Goal: Information Seeking & Learning: Learn about a topic

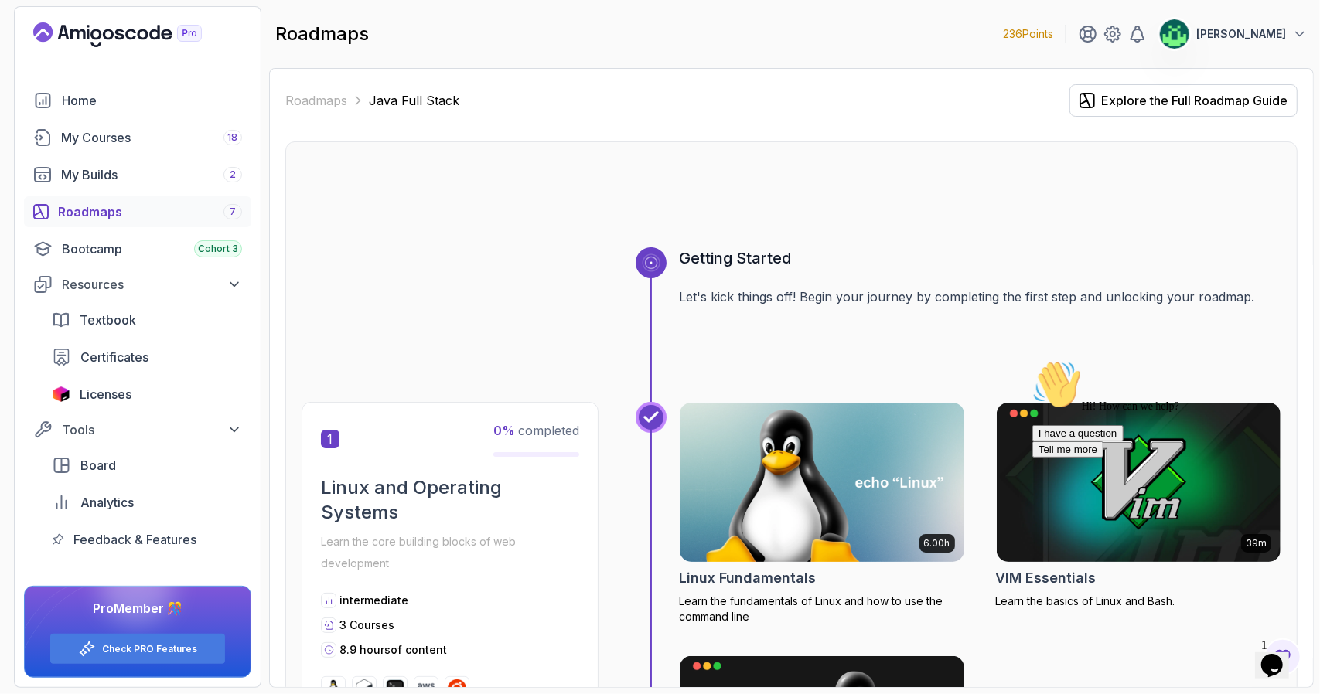
click at [155, 214] on div "Roadmaps 7" at bounding box center [150, 212] width 184 height 19
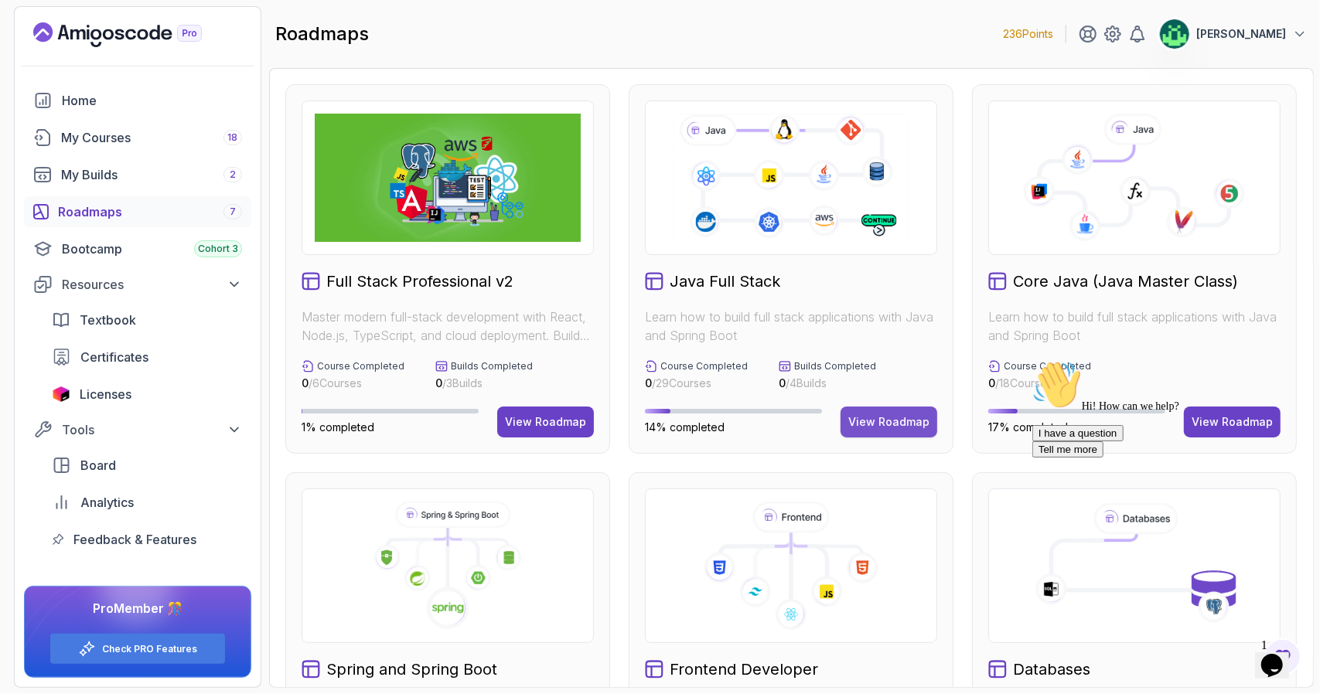
click at [892, 425] on div "View Roadmap" at bounding box center [888, 421] width 81 height 15
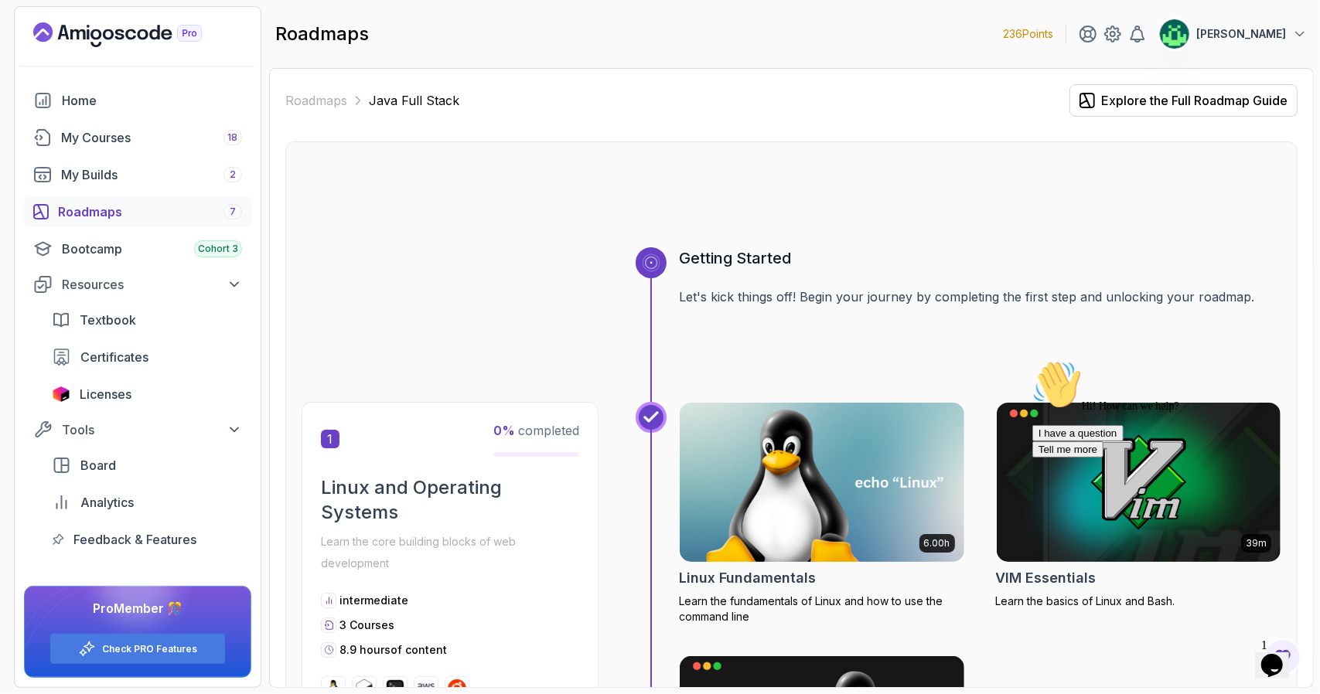
click at [1148, 233] on div at bounding box center [792, 210] width 980 height 74
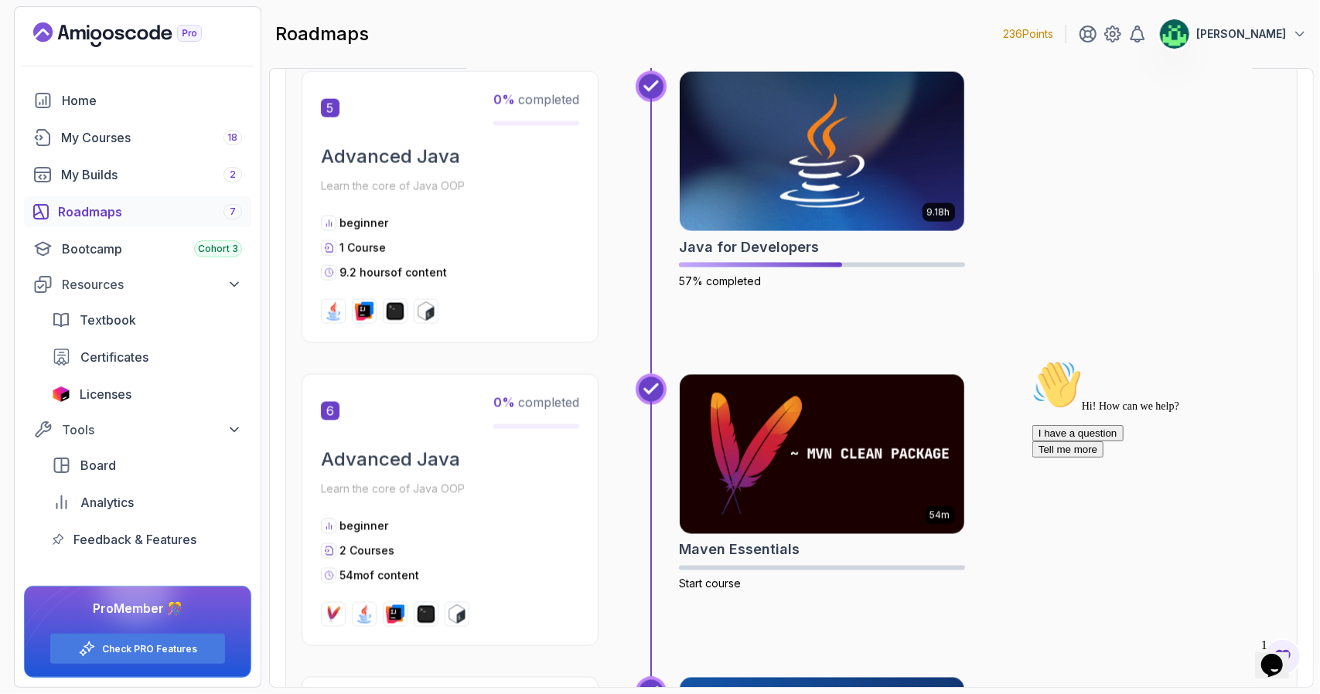
click at [1148, 233] on div "9.18h Java for Developers 57% completed" at bounding box center [980, 207] width 602 height 272
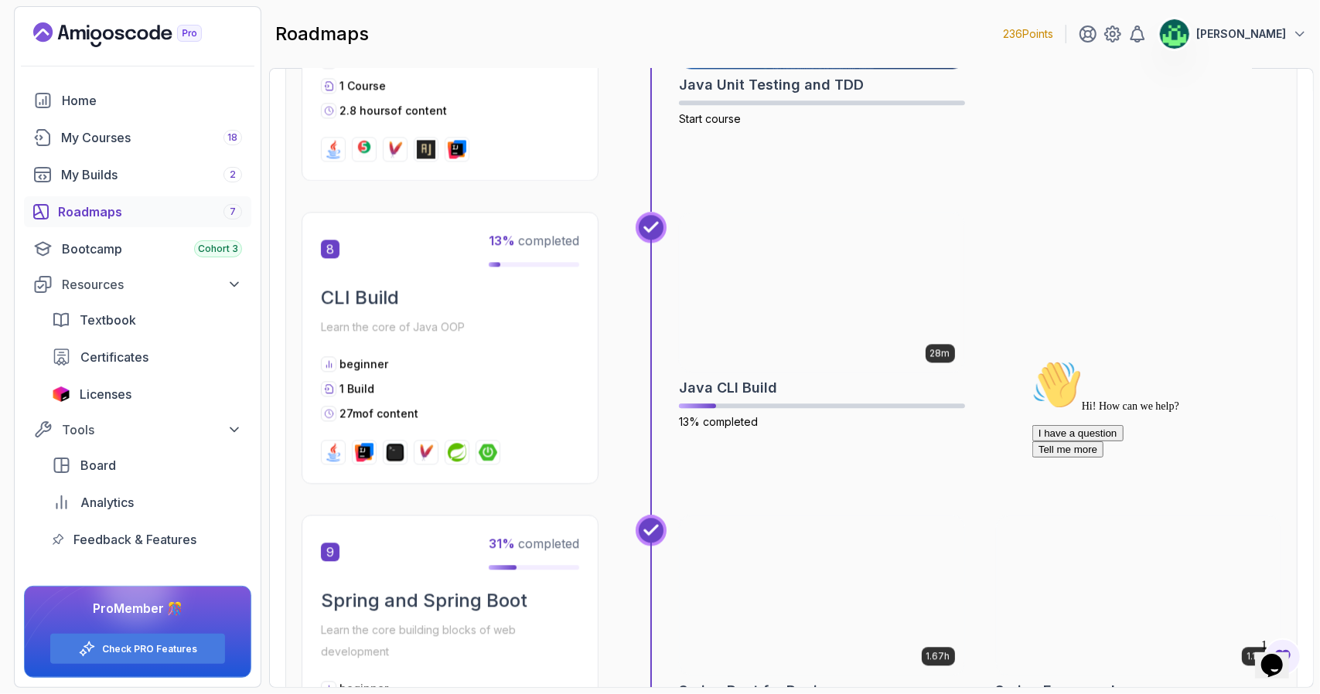
scroll to position [2536, 0]
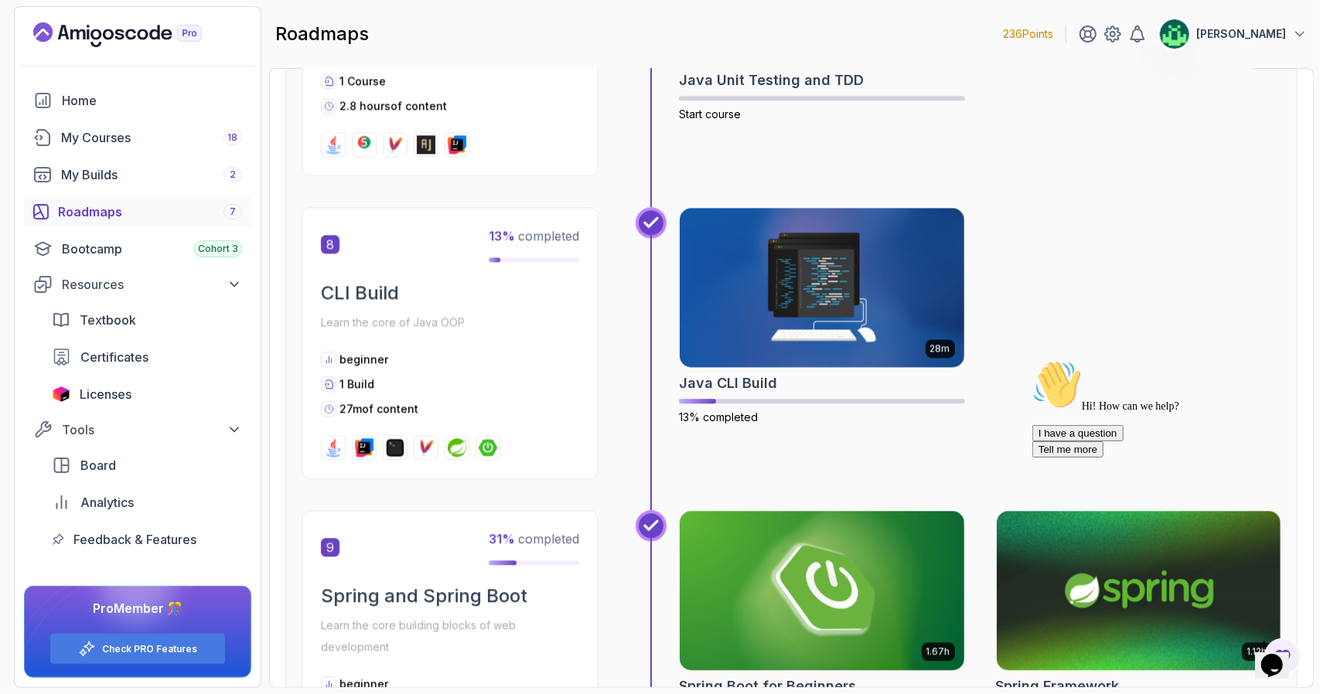
click at [1148, 233] on div "28m Java CLI Build 13% completed" at bounding box center [980, 343] width 602 height 272
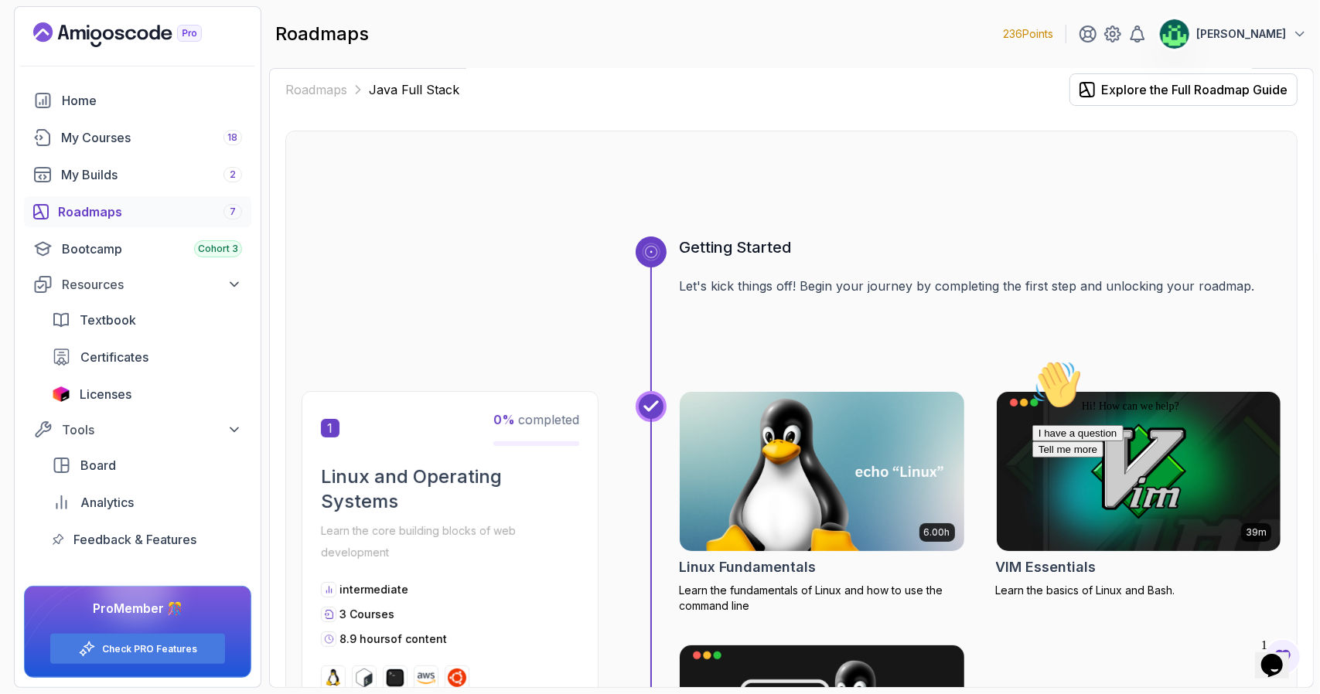
scroll to position [0, 0]
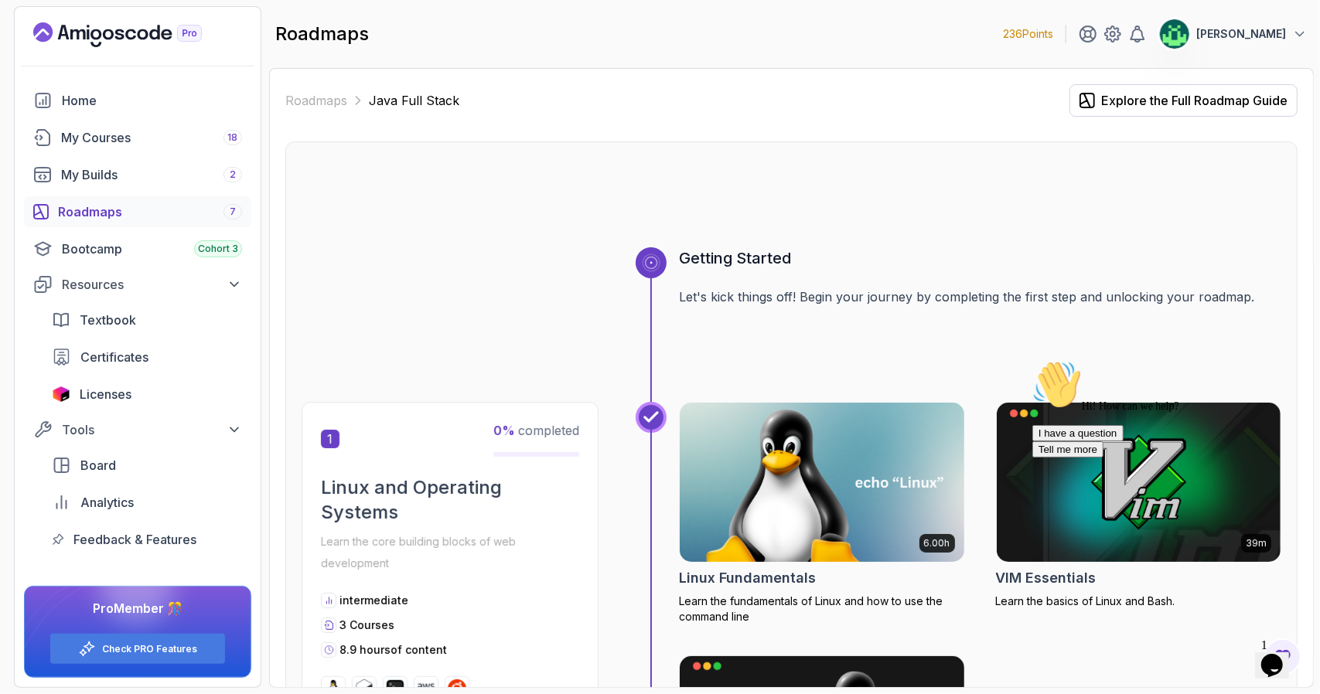
click at [701, 186] on div at bounding box center [792, 210] width 980 height 74
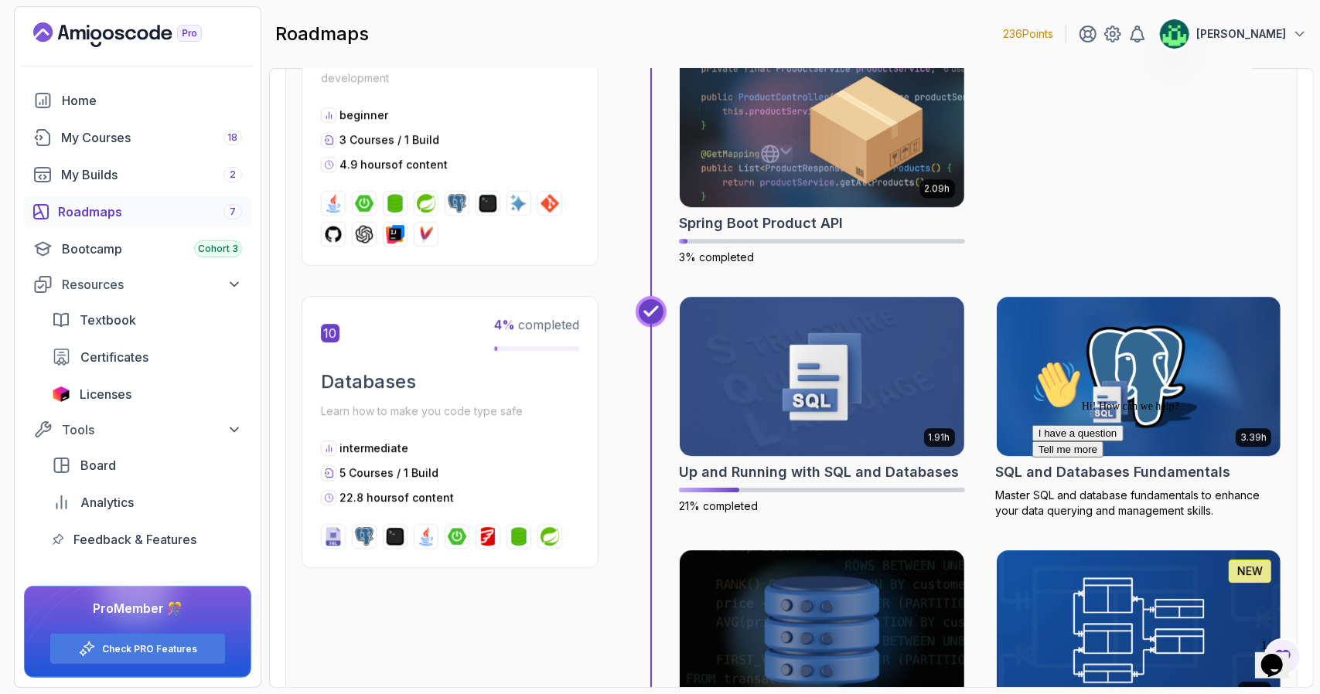
click at [128, 210] on div "Roadmaps 7" at bounding box center [150, 212] width 184 height 19
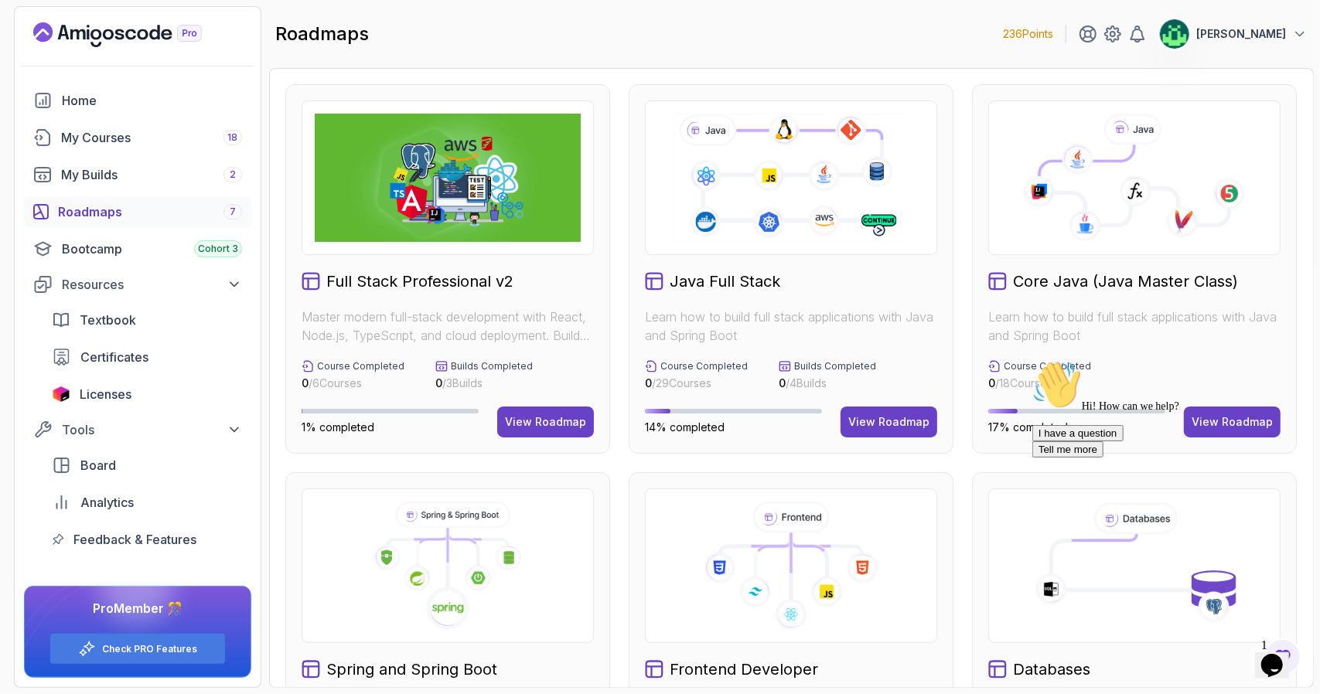
click at [1280, 656] on icon "Chat widget" at bounding box center [1271, 664] width 22 height 23
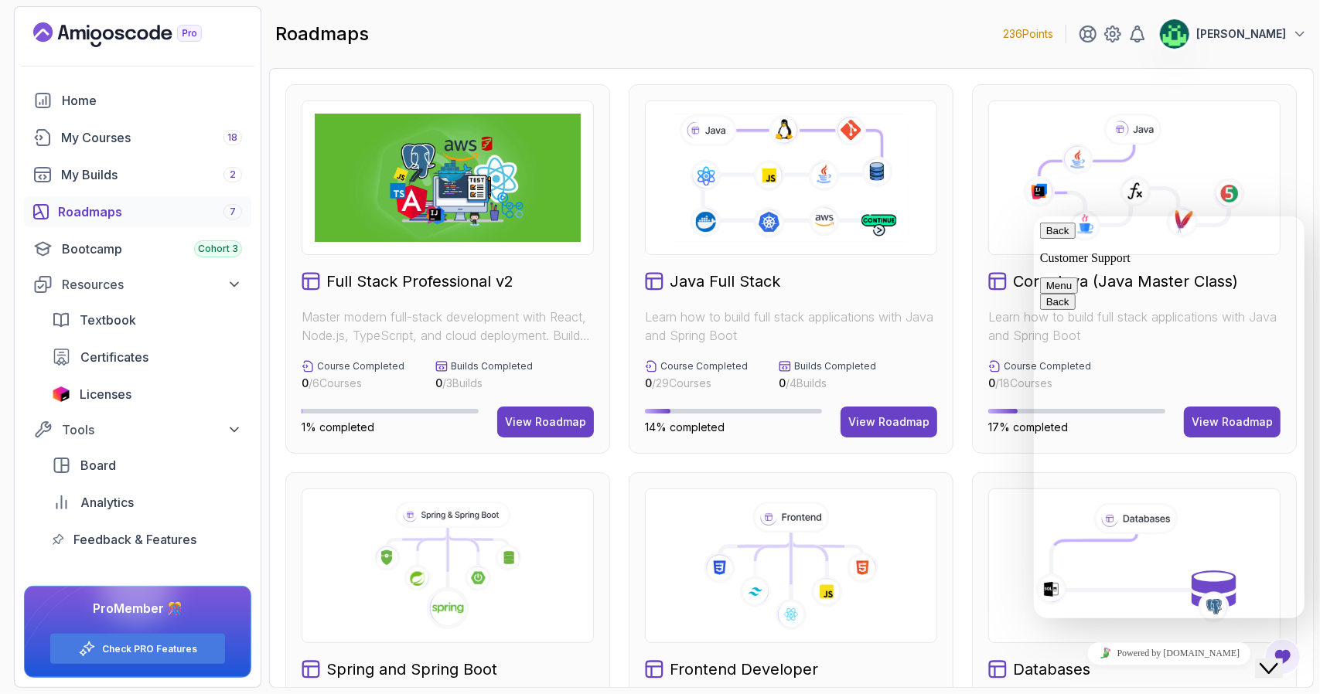
drag, startPoint x: 2515, startPoint y: 1263, endPoint x: 1280, endPoint y: 656, distance: 1375.3
click at [1277, 663] on icon "Chat widget" at bounding box center [1268, 668] width 19 height 11
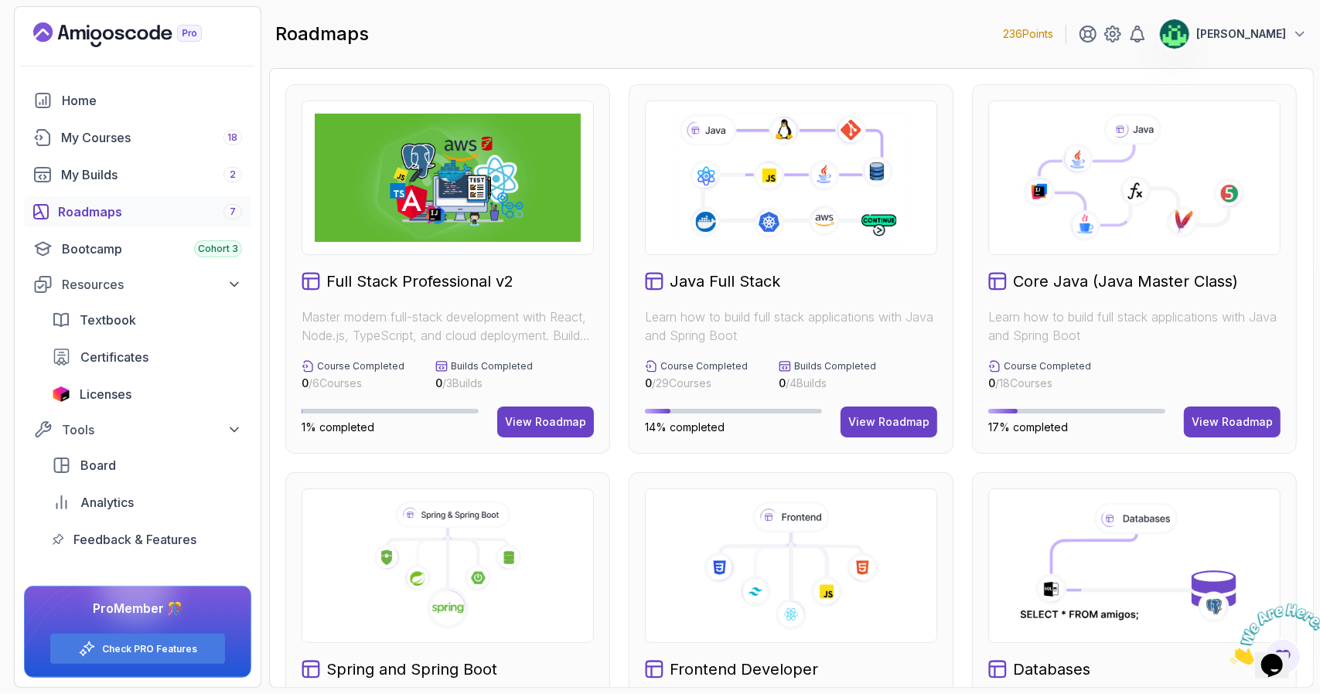
click at [955, 33] on div "roadmaps 236 Points [PERSON_NAME]" at bounding box center [791, 34] width 1045 height 56
click at [135, 174] on div "My Builds 2" at bounding box center [151, 174] width 181 height 19
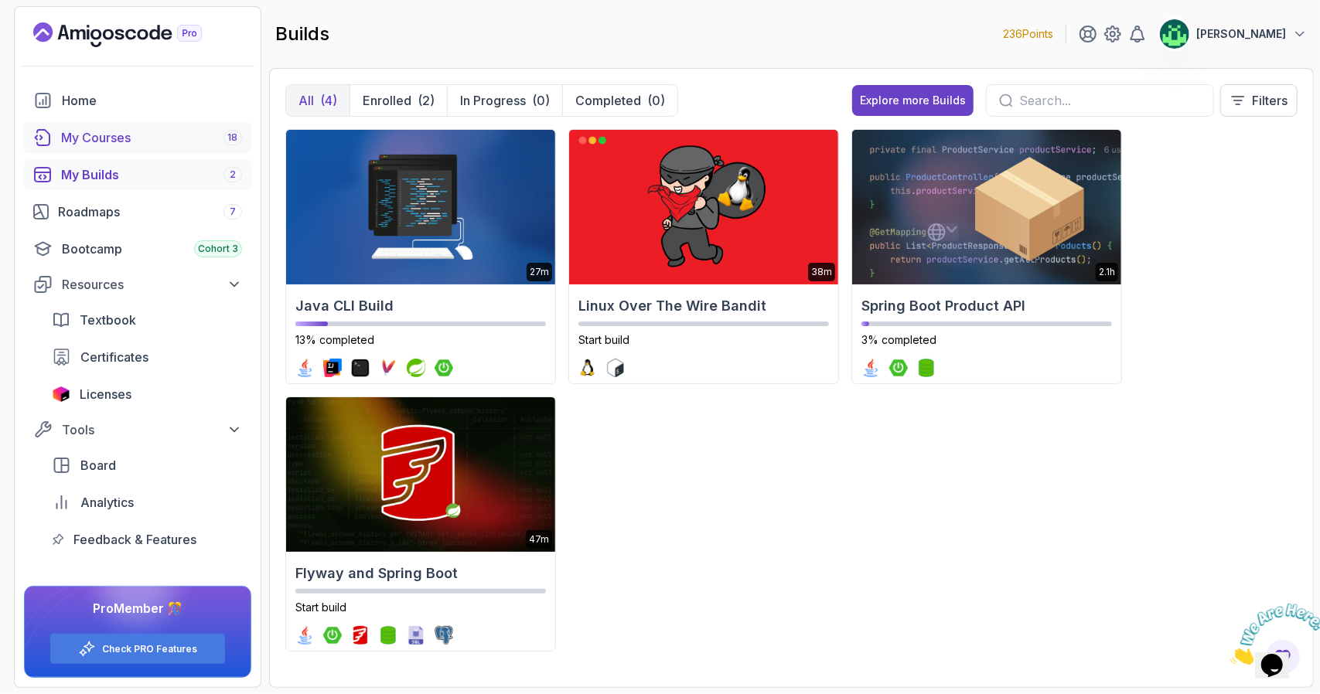
click at [147, 129] on div "My Courses 18" at bounding box center [151, 137] width 181 height 19
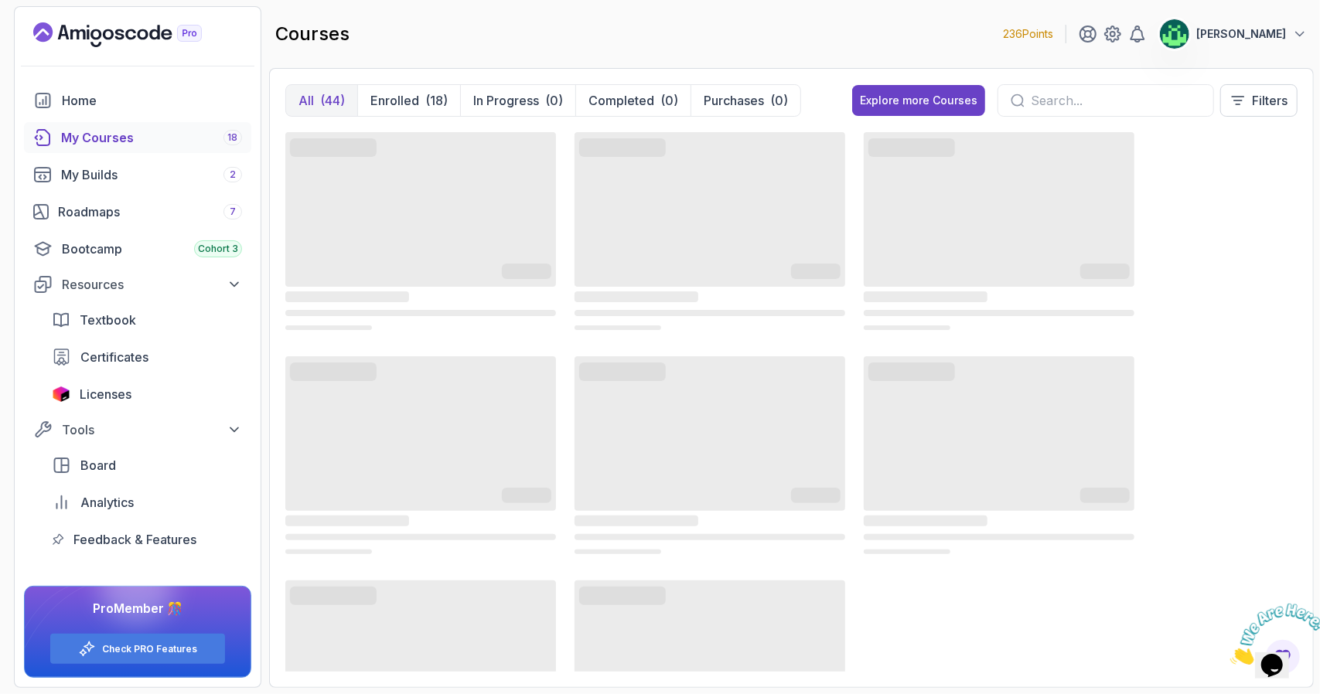
click at [1054, 98] on input "text" at bounding box center [1116, 100] width 170 height 19
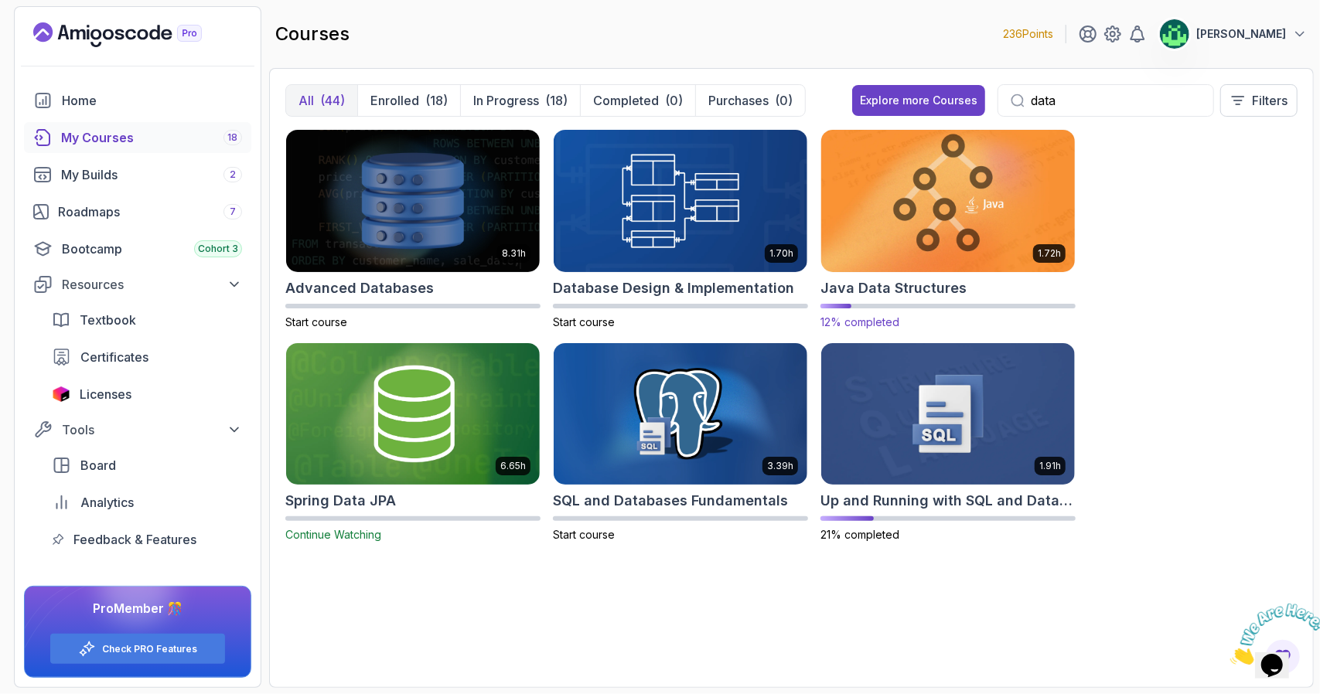
type input "data"
click at [974, 293] on div "Java Data Structures" at bounding box center [947, 289] width 255 height 22
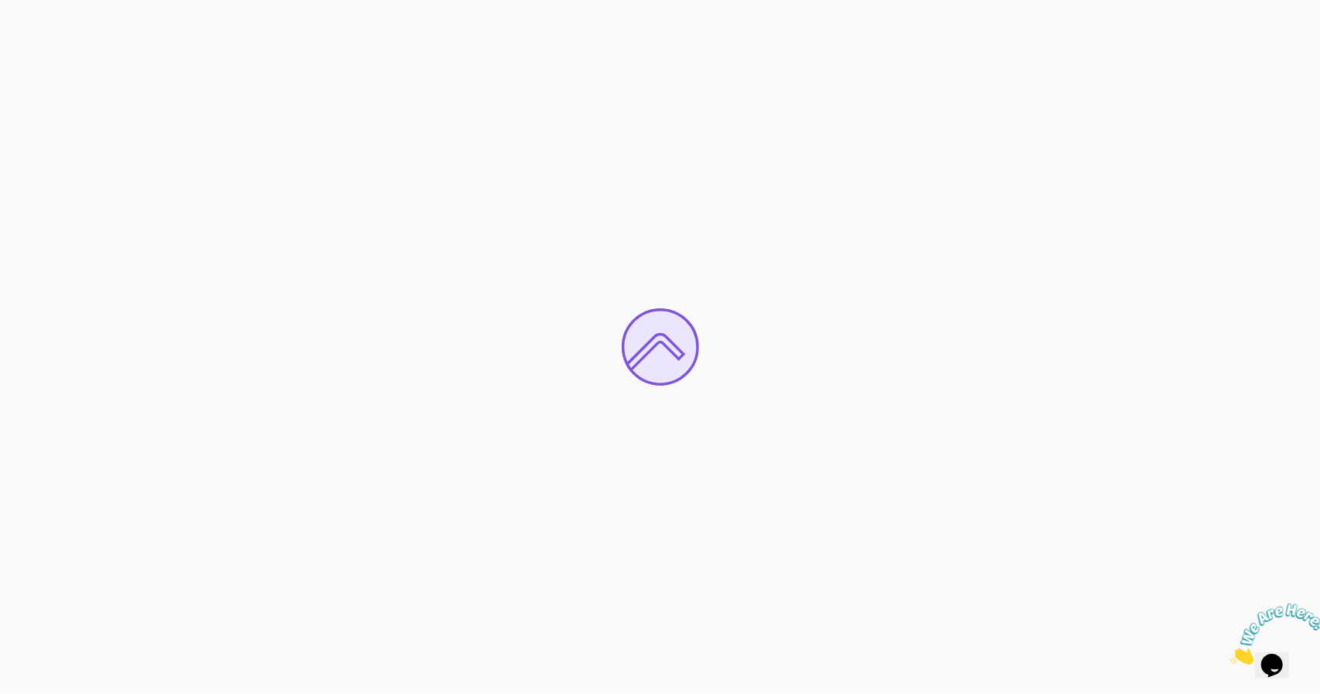
click at [1229, 653] on icon "Close" at bounding box center [1229, 659] width 0 height 13
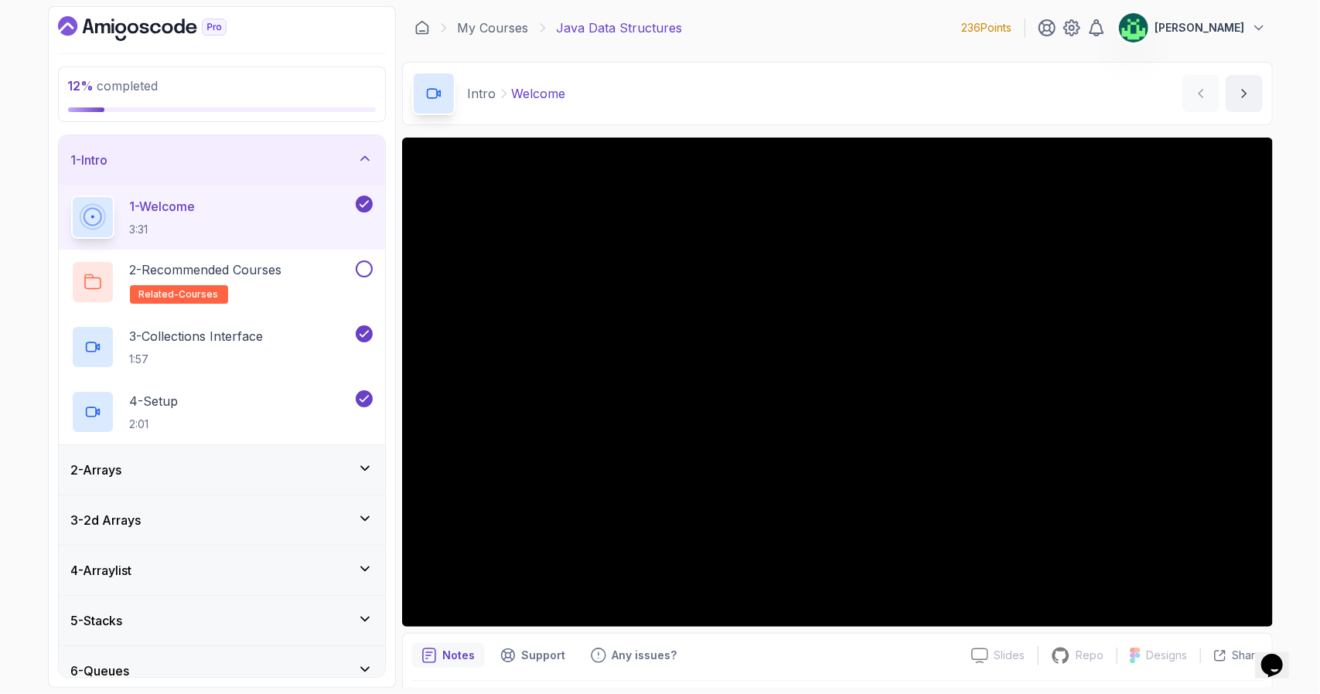
click at [237, 454] on div "2 - Arrays" at bounding box center [222, 469] width 326 height 49
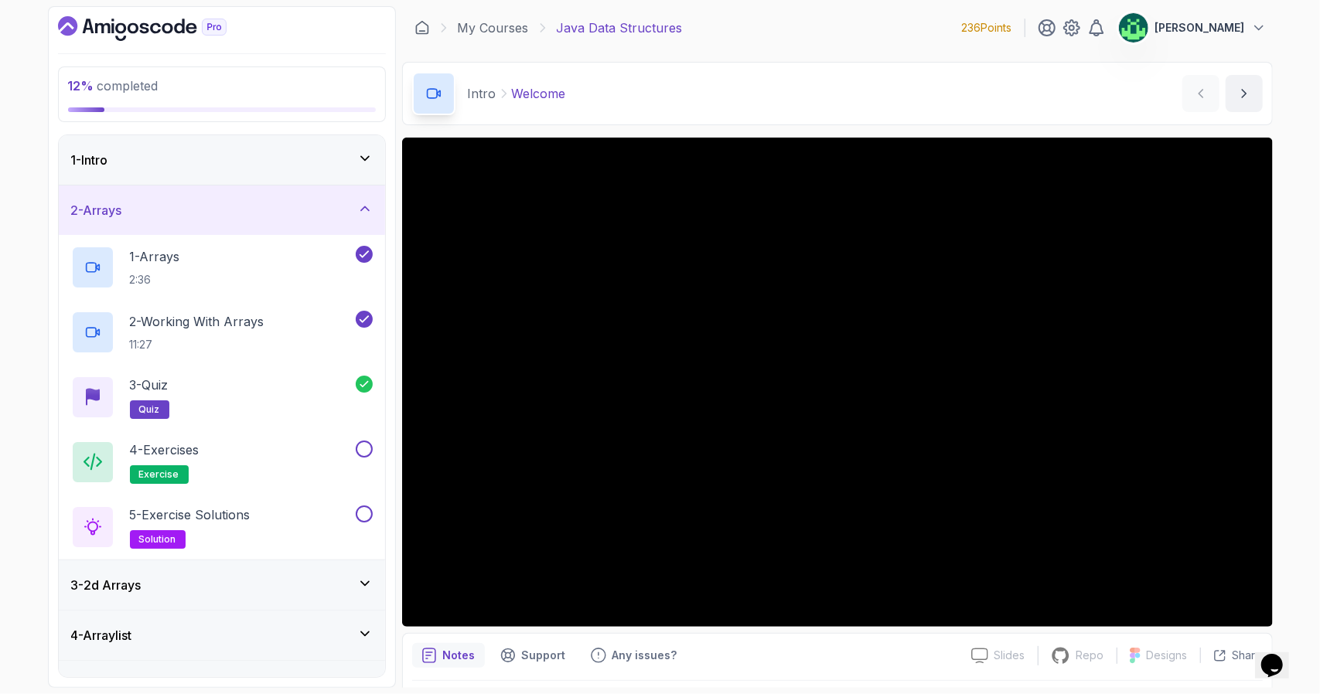
click at [237, 454] on div "4 - Exercises exercise" at bounding box center [211, 462] width 281 height 43
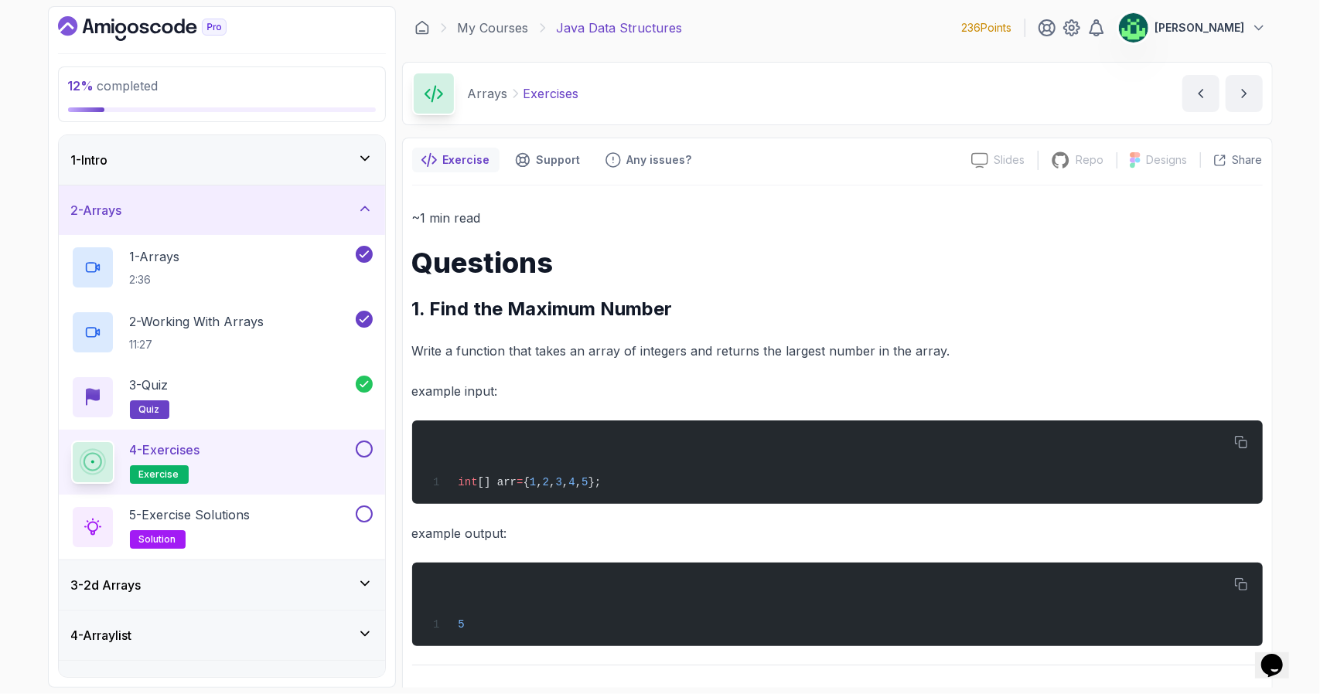
click at [1014, 298] on h2 "1. Find the Maximum Number" at bounding box center [837, 309] width 851 height 25
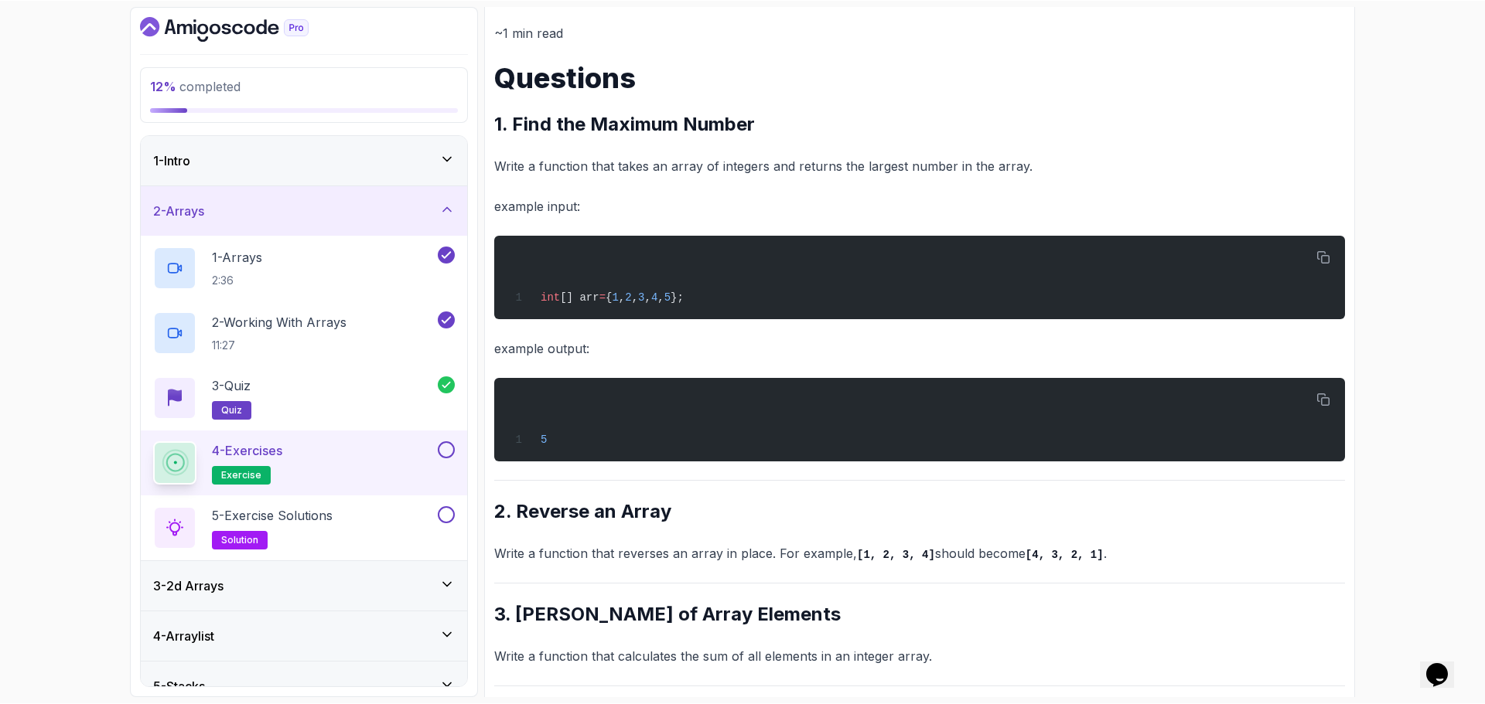
scroll to position [186, 0]
